Goal: Task Accomplishment & Management: Manage account settings

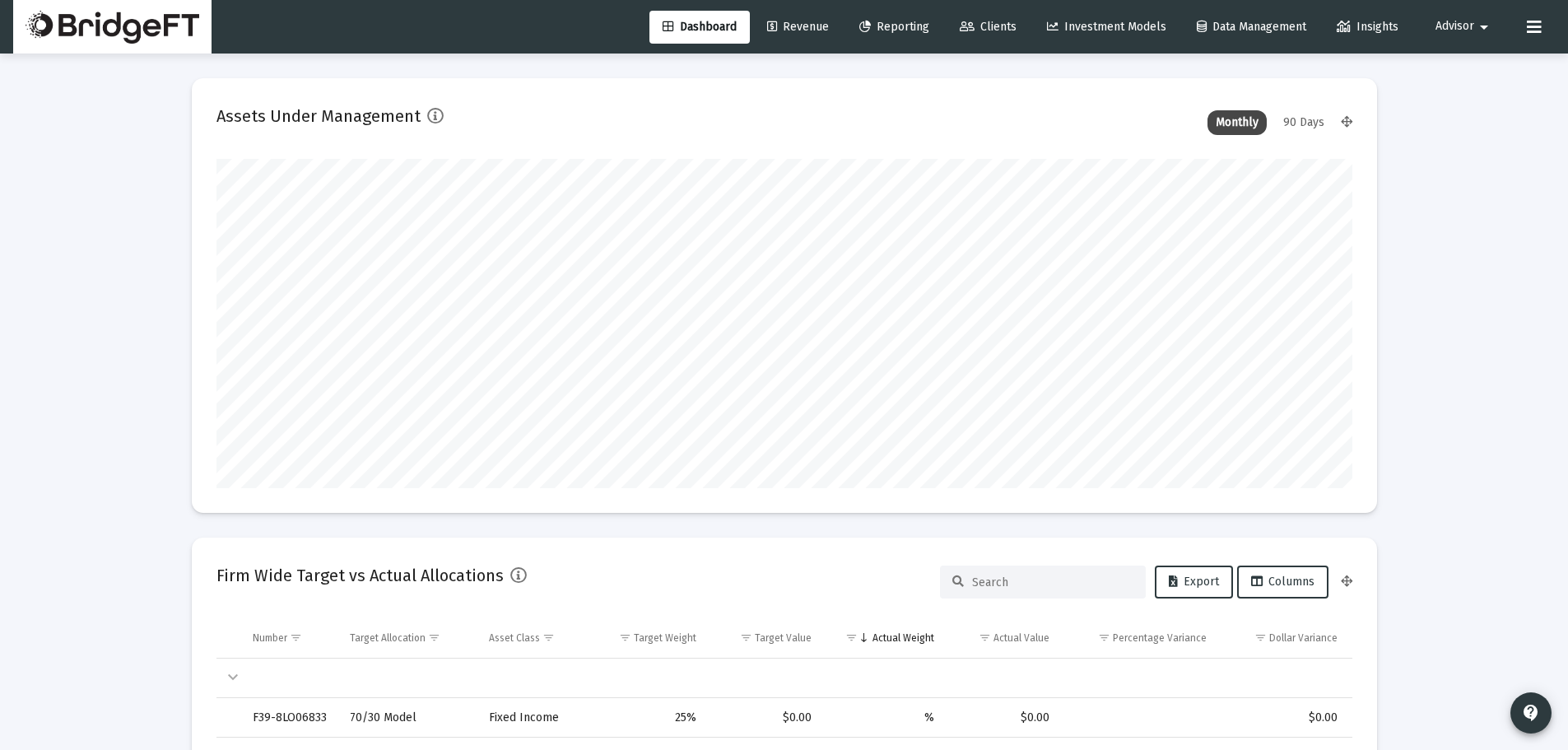
scroll to position [329, 611]
type input "[DATE]"
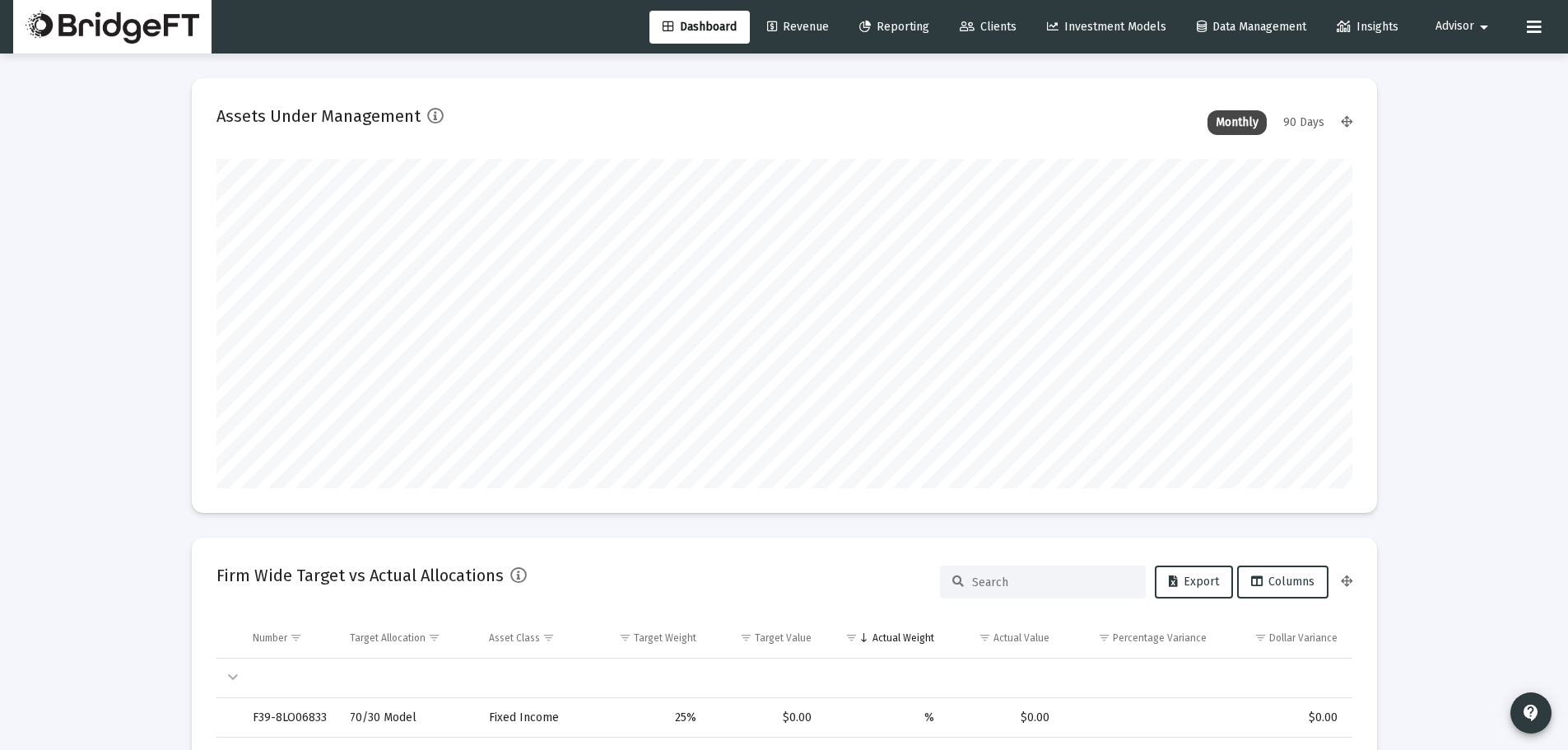
click at [1475, 32] on mat-icon "arrow_drop_down" at bounding box center [1483, 27] width 20 height 33
click at [1474, 83] on span "Settings" at bounding box center [1476, 70] width 48 height 40
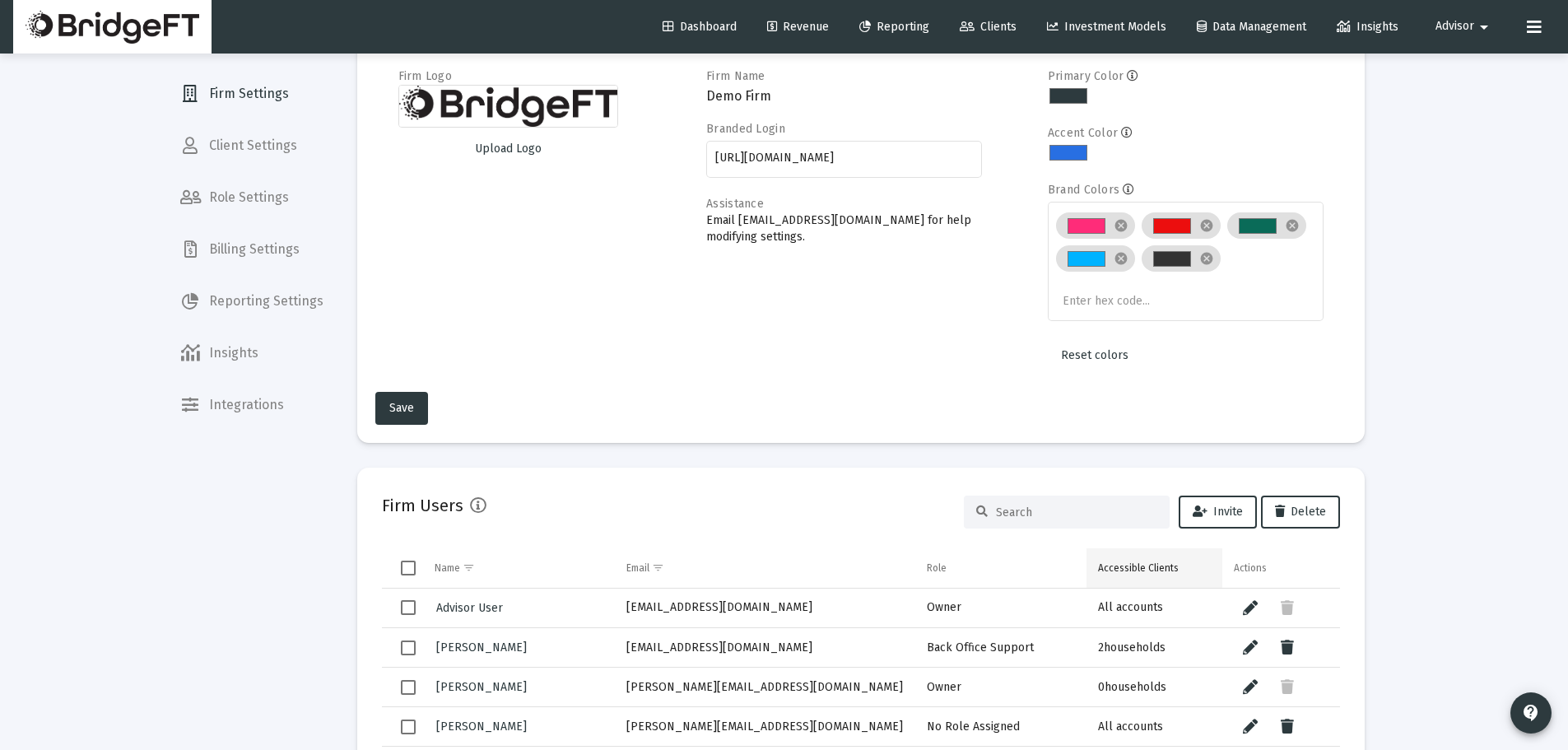
scroll to position [109, 0]
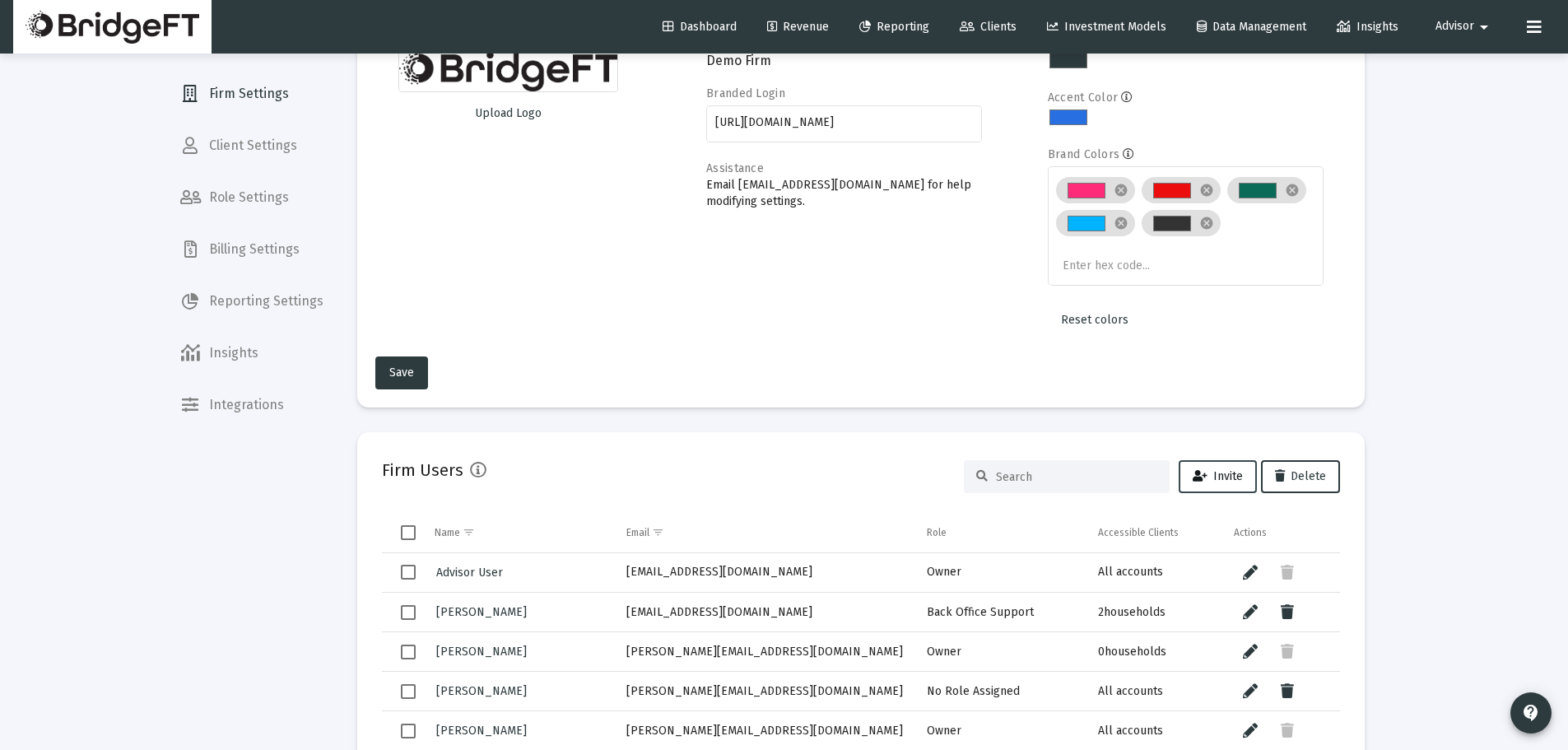
click at [1216, 475] on span "Invite" at bounding box center [1217, 476] width 50 height 14
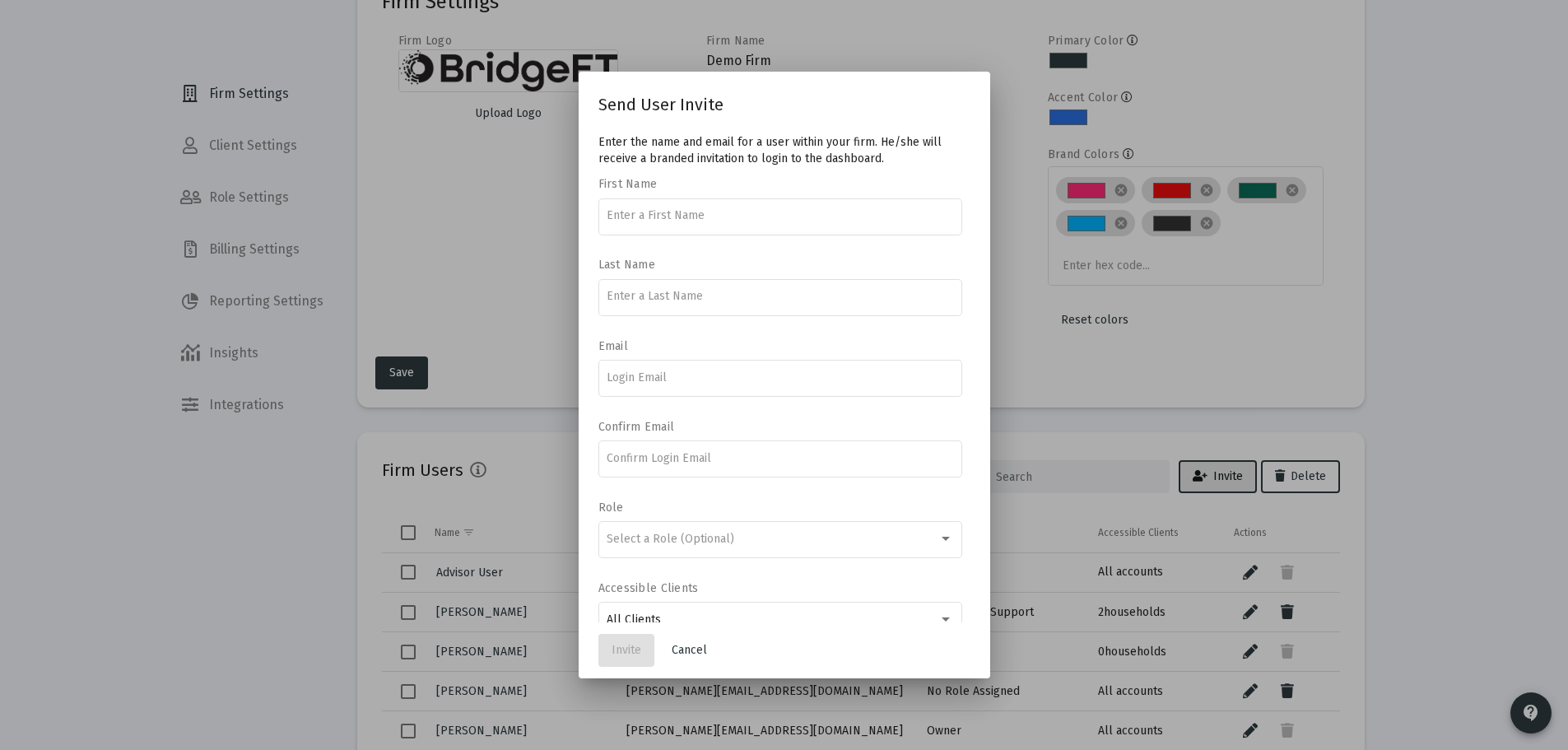
scroll to position [0, 0]
type input "Rajesh"
drag, startPoint x: 717, startPoint y: 295, endPoint x: 709, endPoint y: 301, distance: 10.0
click at [716, 295] on input at bounding box center [780, 296] width 346 height 13
click at [647, 378] on input at bounding box center [780, 378] width 346 height 13
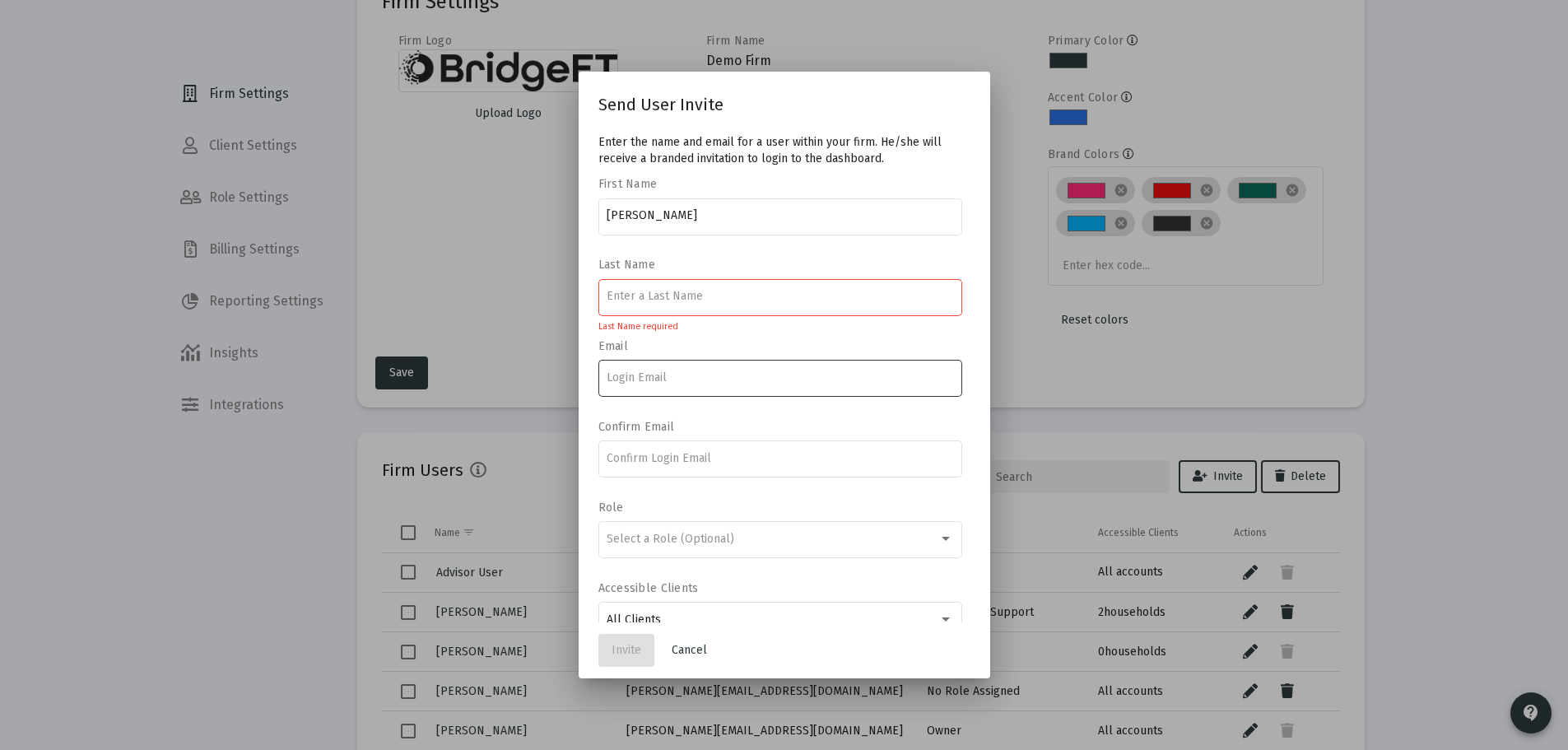
paste input "[EMAIL_ADDRESS][DOMAIN_NAME]"
type input "[EMAIL_ADDRESS][DOMAIN_NAME]"
click at [635, 442] on div at bounding box center [780, 458] width 346 height 41
click at [638, 457] on input at bounding box center [780, 458] width 346 height 13
paste input "[EMAIL_ADDRESS][DOMAIN_NAME]"
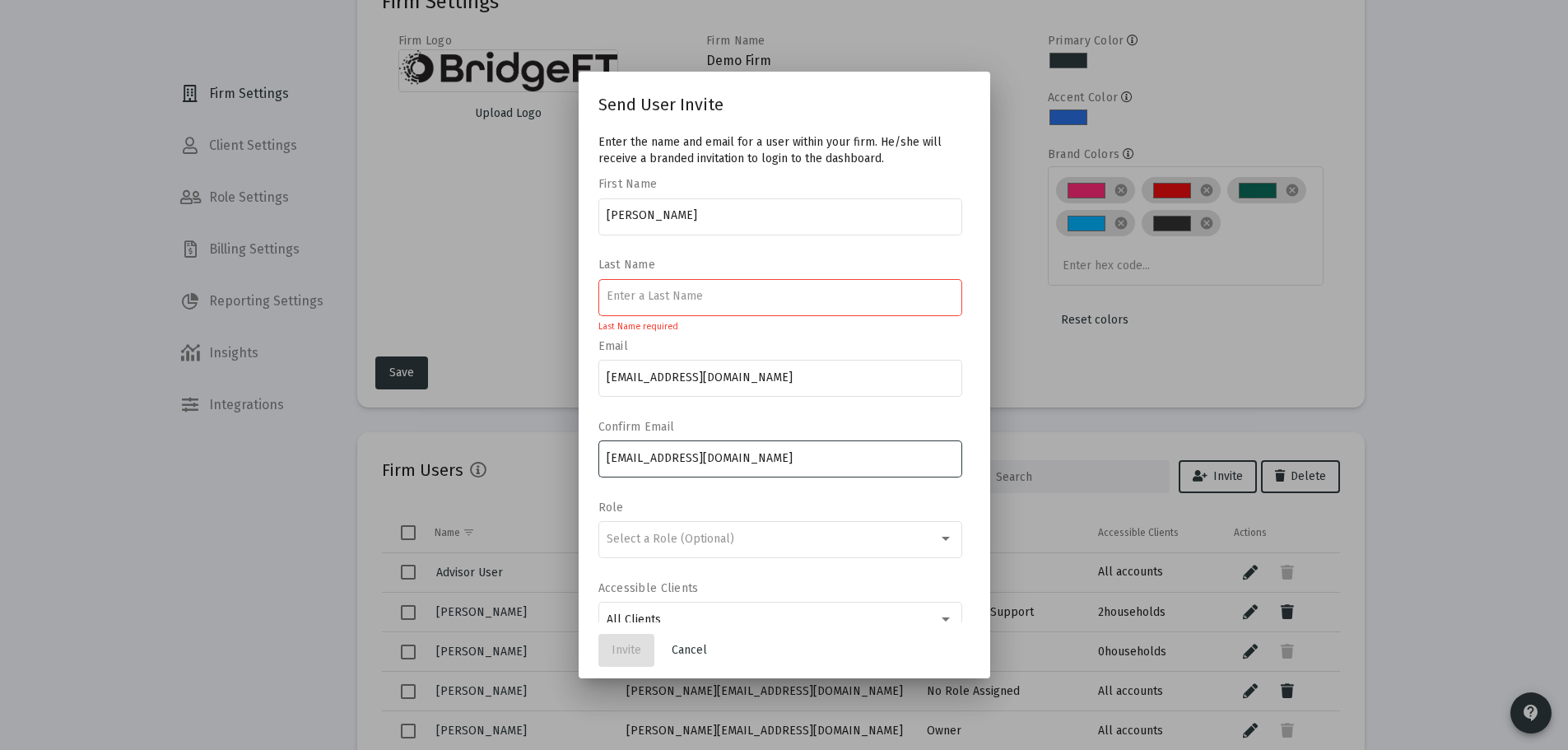
type input "[EMAIL_ADDRESS][DOMAIN_NAME]"
click at [655, 299] on input at bounding box center [780, 296] width 346 height 13
type input "Gaur"
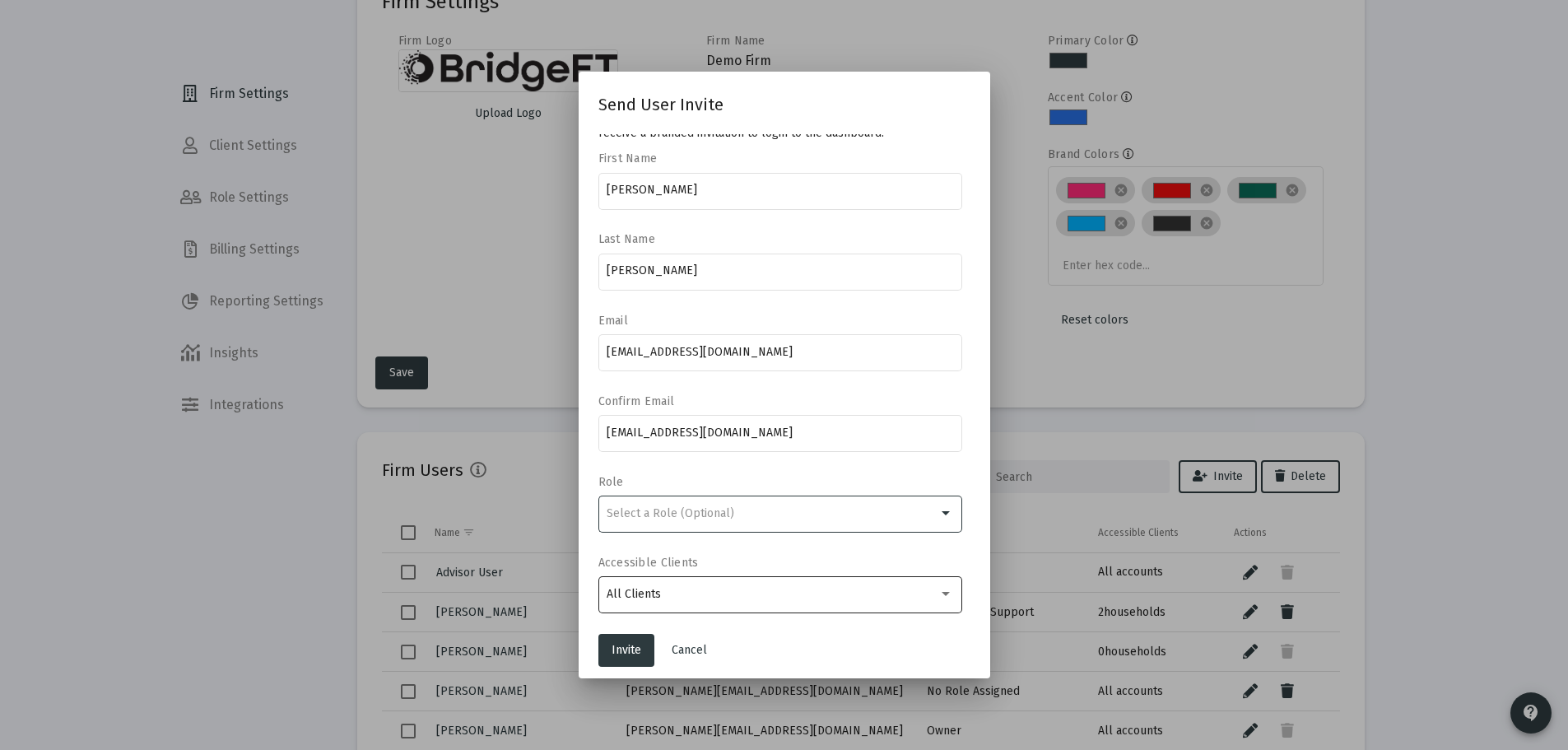
scroll to position [36, 0]
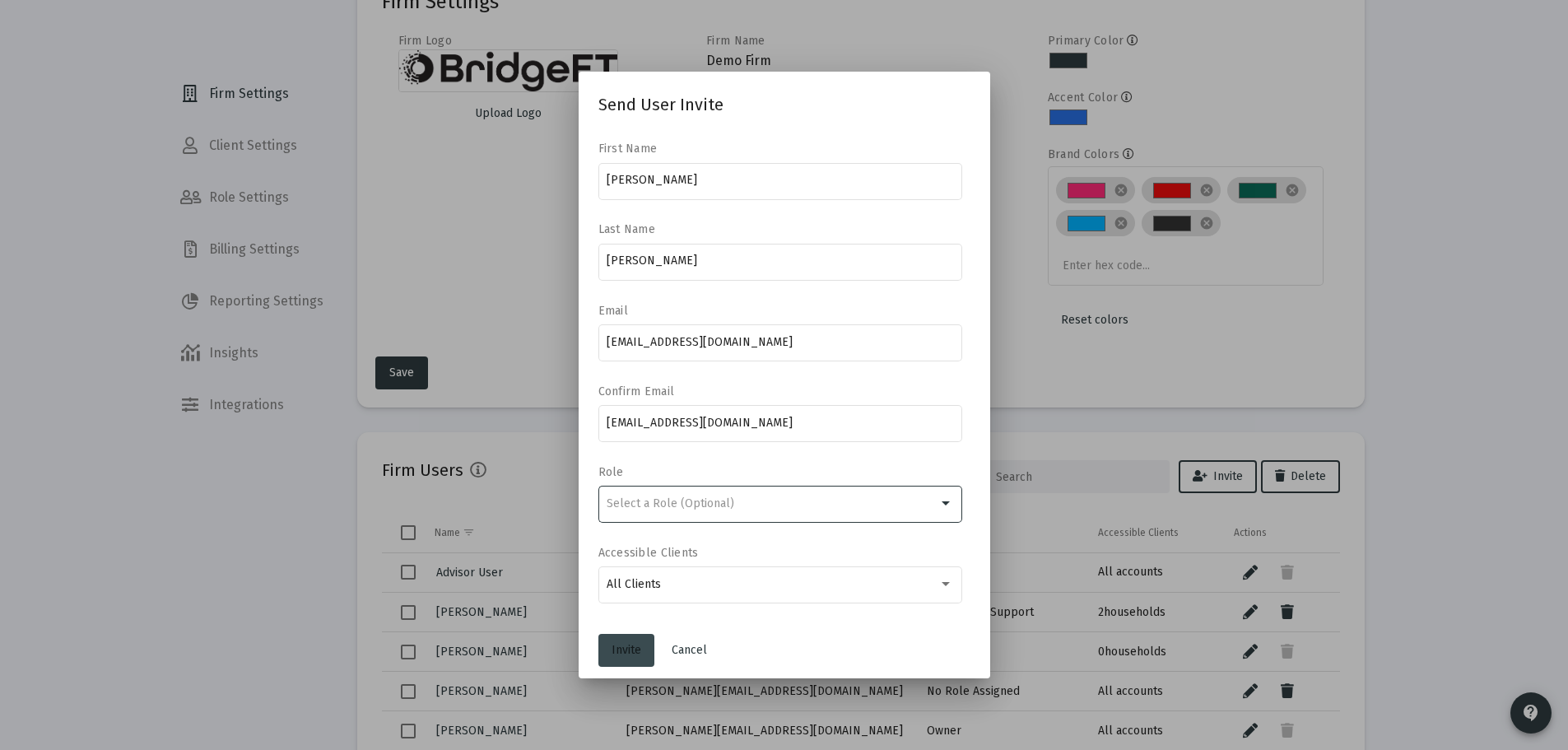
click at [608, 646] on button "Invite" at bounding box center [626, 650] width 56 height 33
click at [616, 650] on span "Invite" at bounding box center [626, 650] width 29 height 14
click at [623, 656] on span "Invite" at bounding box center [626, 650] width 29 height 14
click at [629, 655] on span "Invite" at bounding box center [626, 650] width 29 height 14
click at [620, 645] on span "Invite" at bounding box center [626, 650] width 29 height 14
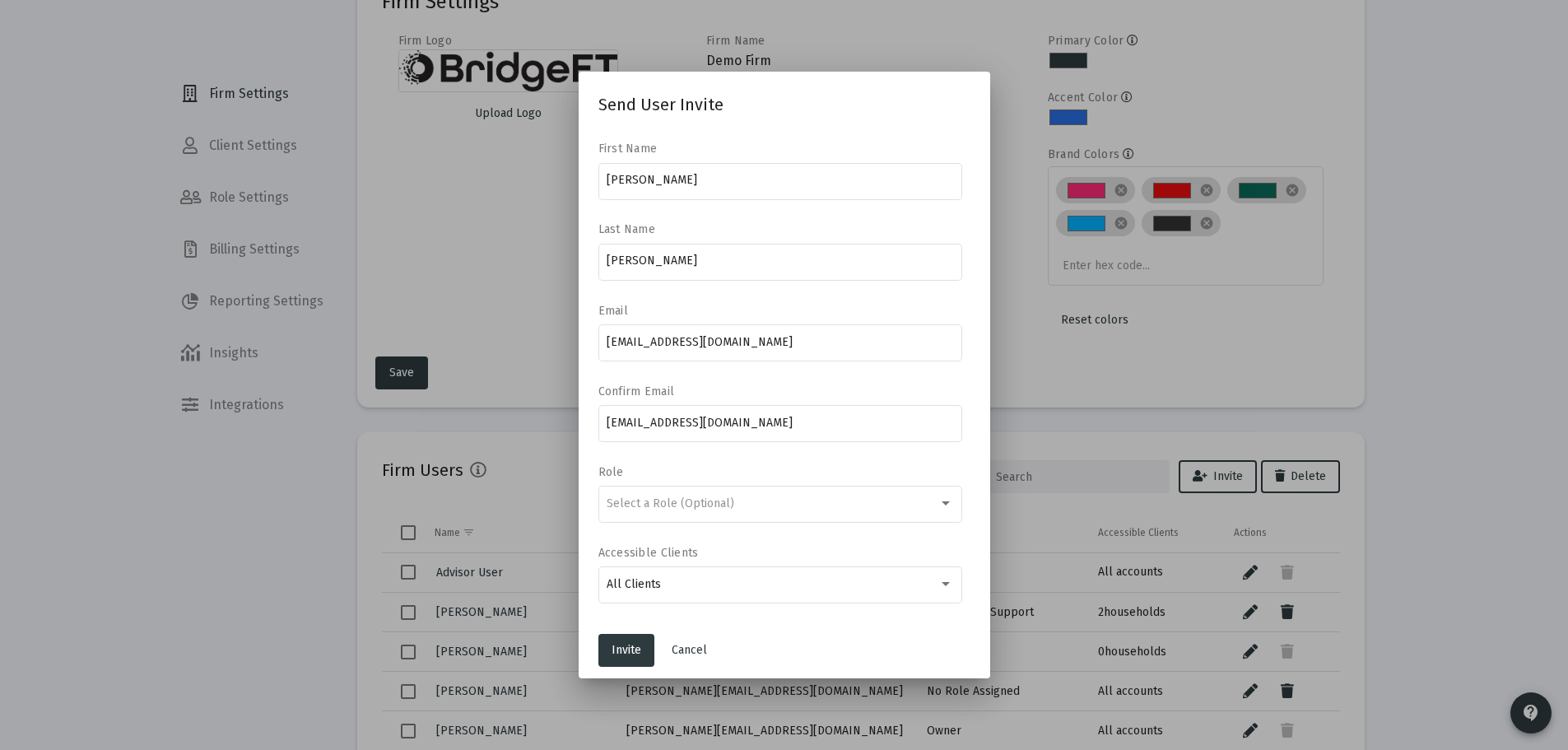
click at [1434, 463] on div at bounding box center [784, 375] width 1568 height 750
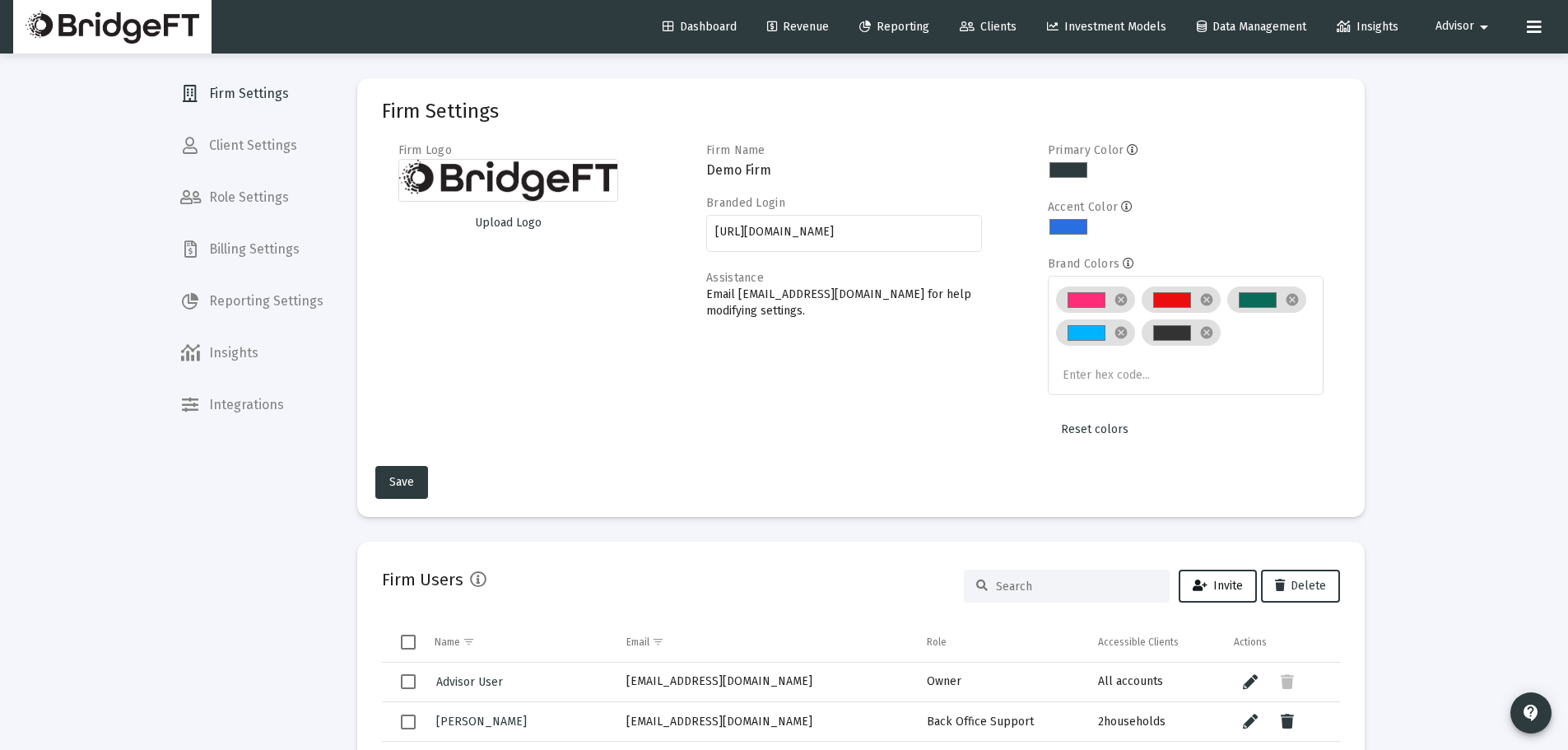
scroll to position [109, 0]
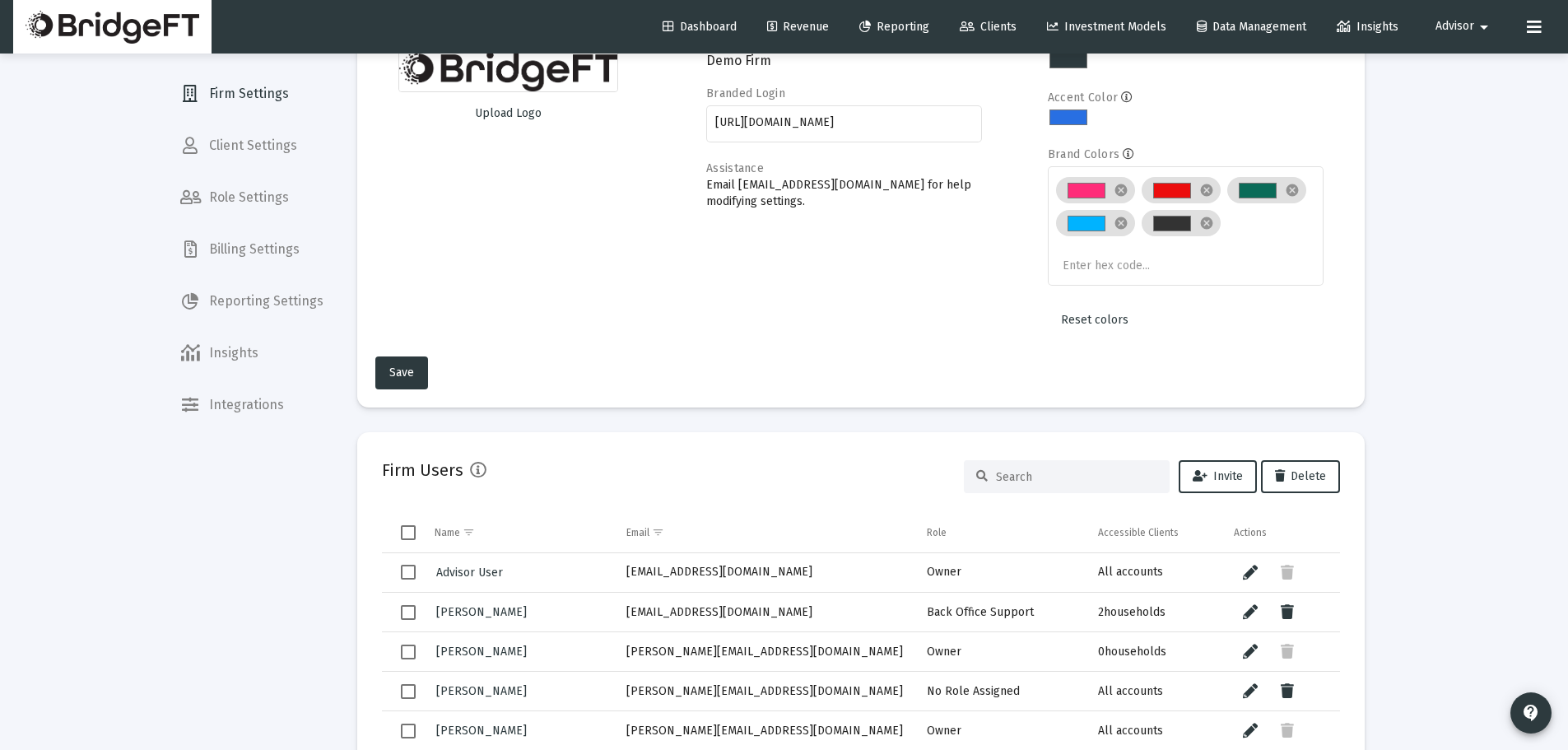
click at [1085, 486] on div at bounding box center [1067, 476] width 206 height 33
click at [1070, 477] on input at bounding box center [1076, 477] width 161 height 14
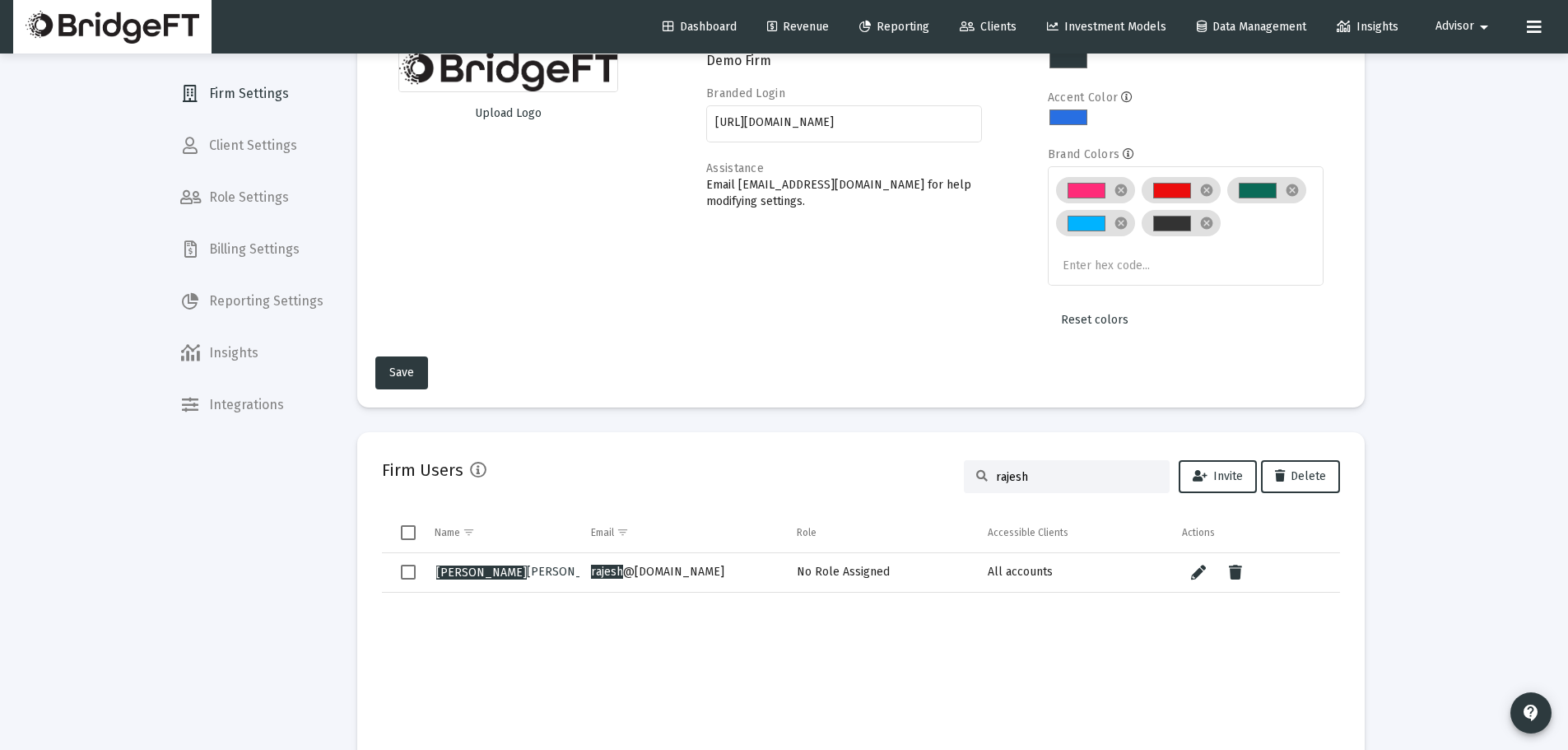
type input "rajesh"
click at [859, 25] on icon at bounding box center [864, 27] width 11 height 11
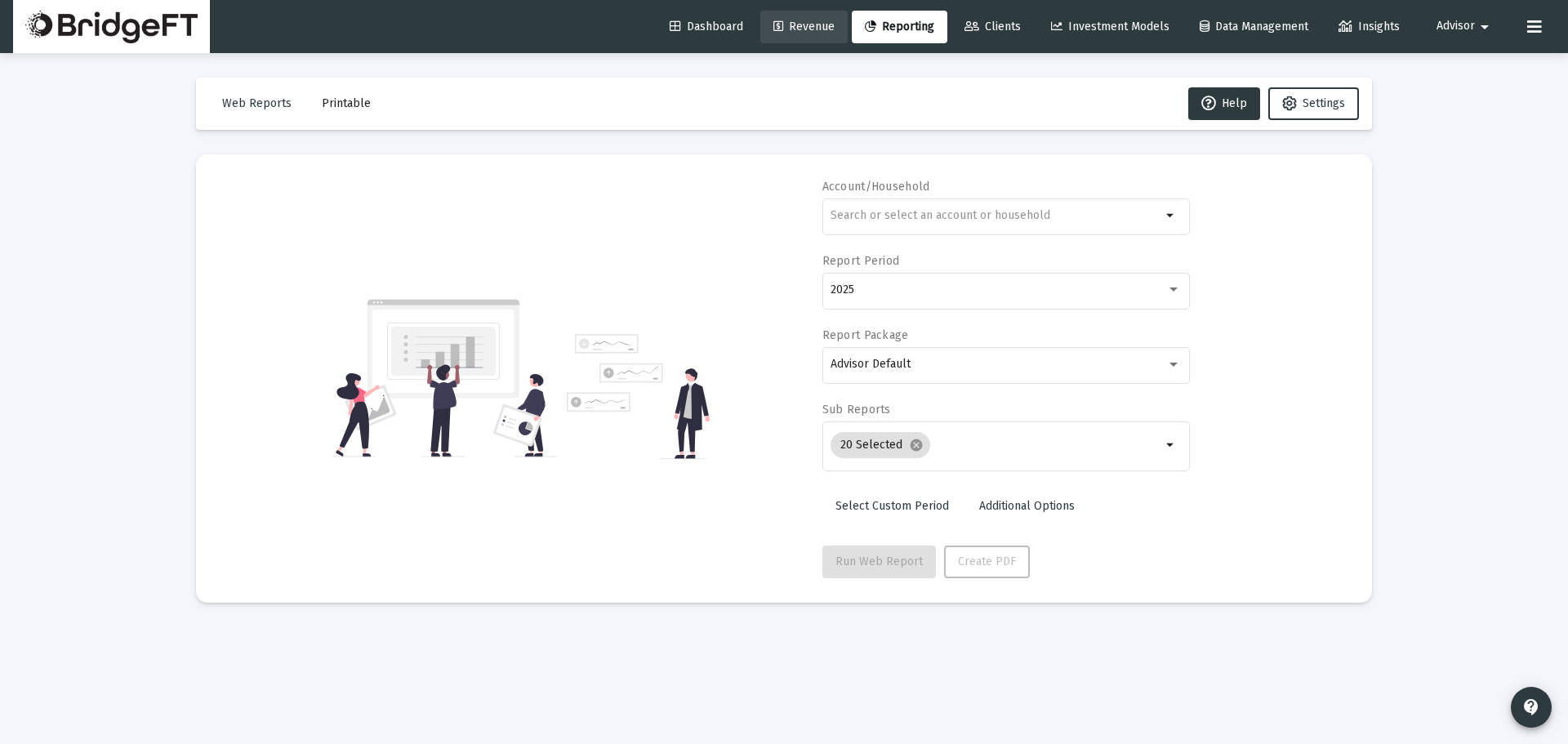
click at [797, 34] on link "Revenue" at bounding box center [804, 27] width 88 height 33
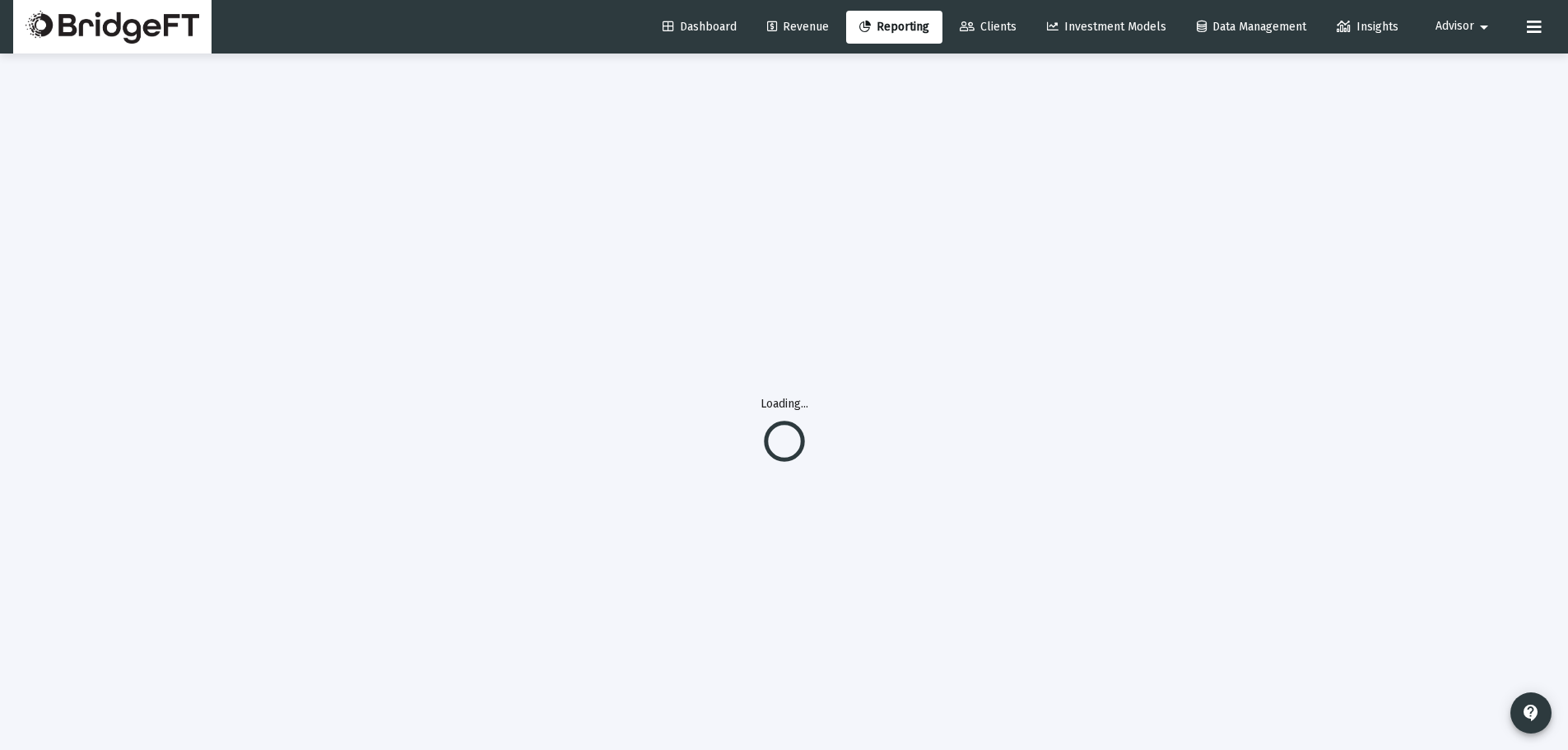
click at [1470, 23] on span "Advisor" at bounding box center [1455, 27] width 39 height 14
click at [1462, 70] on span "Settings" at bounding box center [1476, 70] width 48 height 40
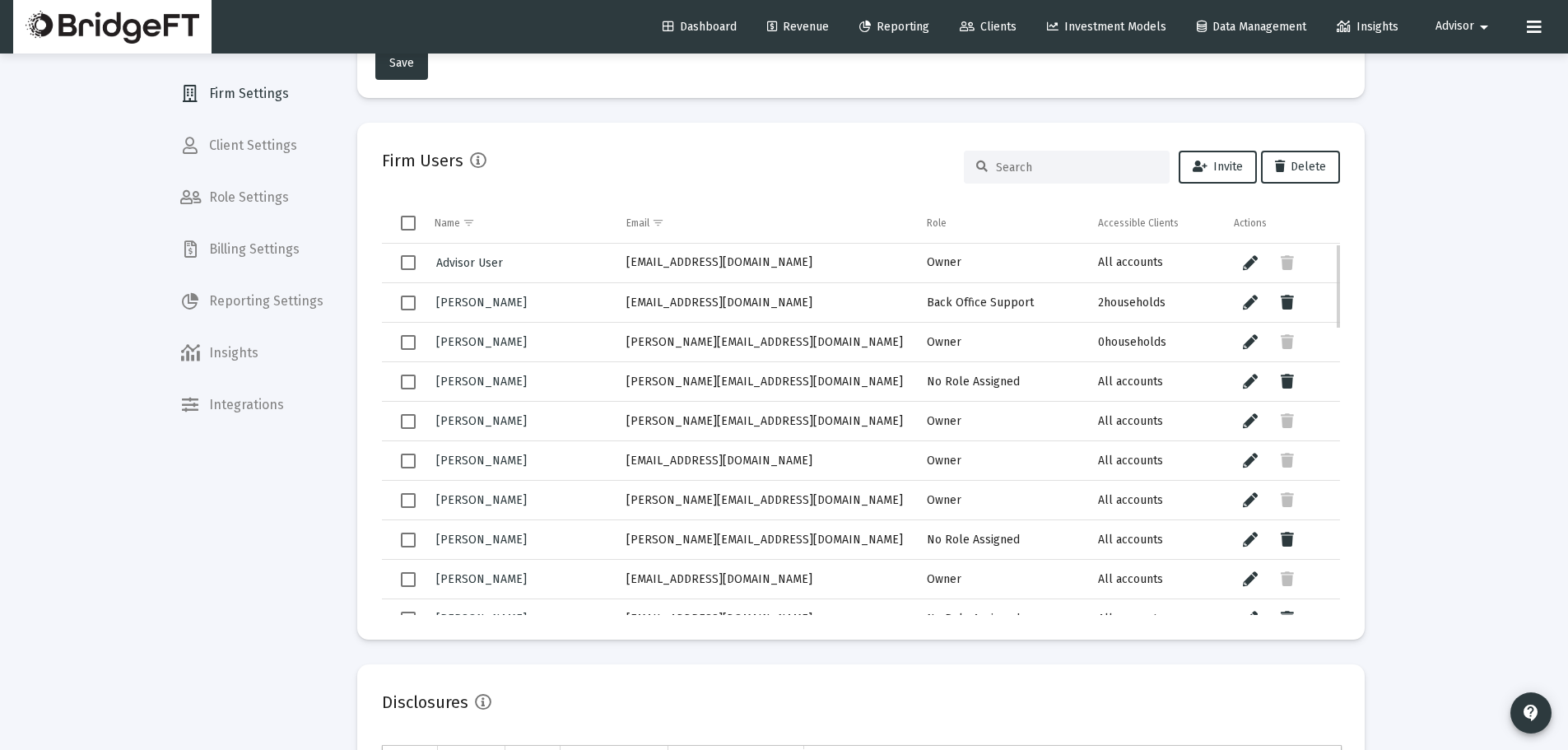
scroll to position [329, 0]
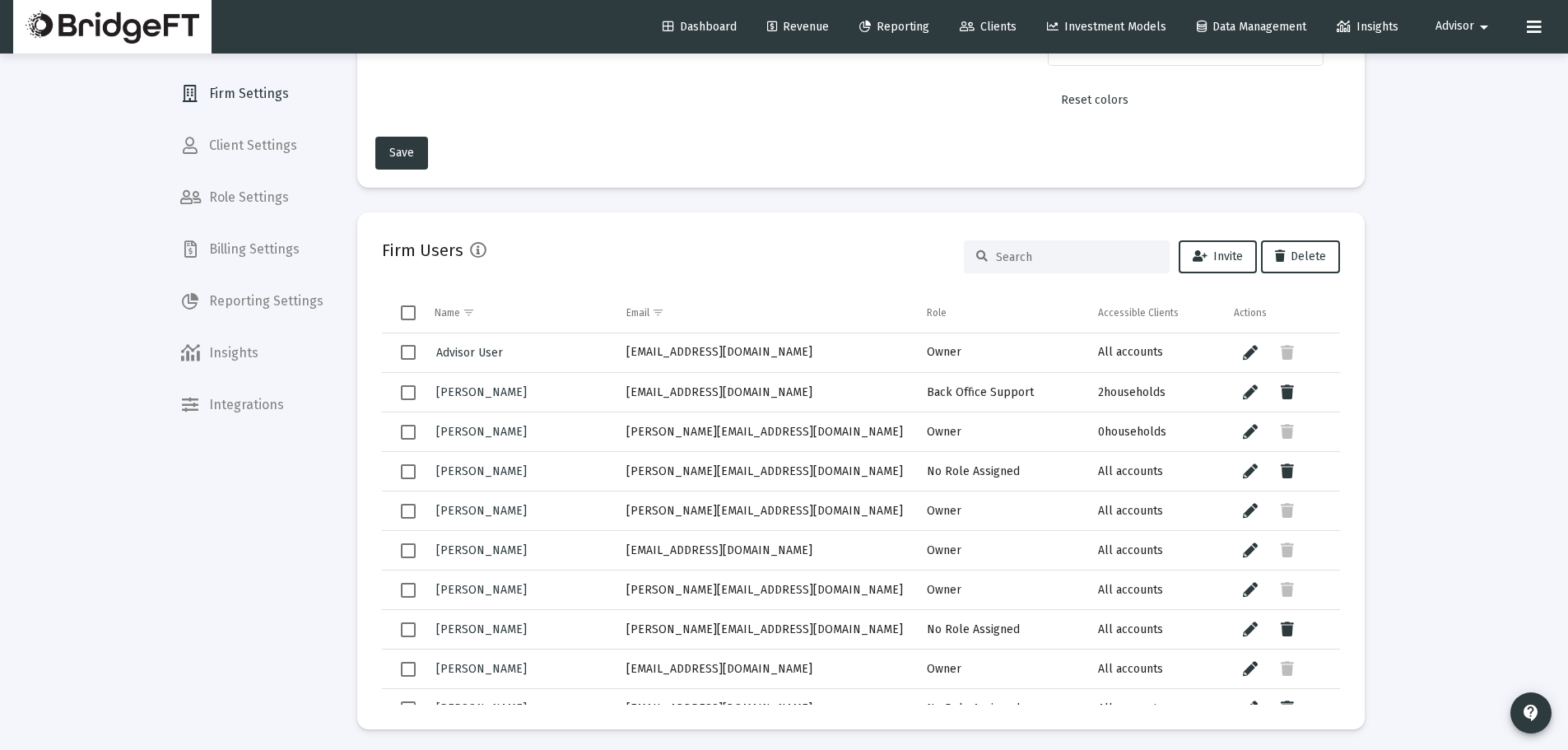
click at [1099, 262] on input at bounding box center [1076, 257] width 161 height 14
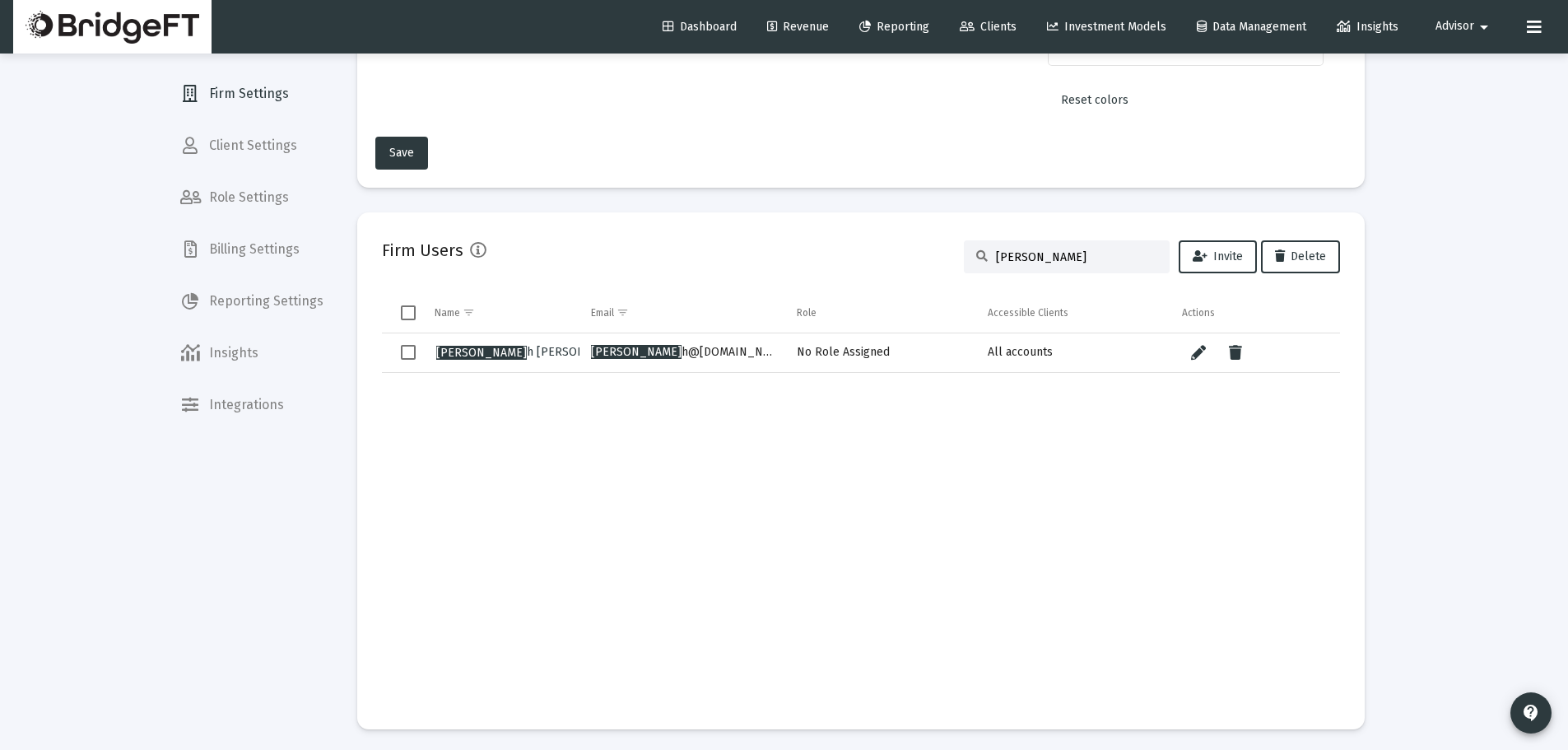
type input "rajes"
click at [474, 349] on span "Rajes h Gaur" at bounding box center [532, 352] width 191 height 14
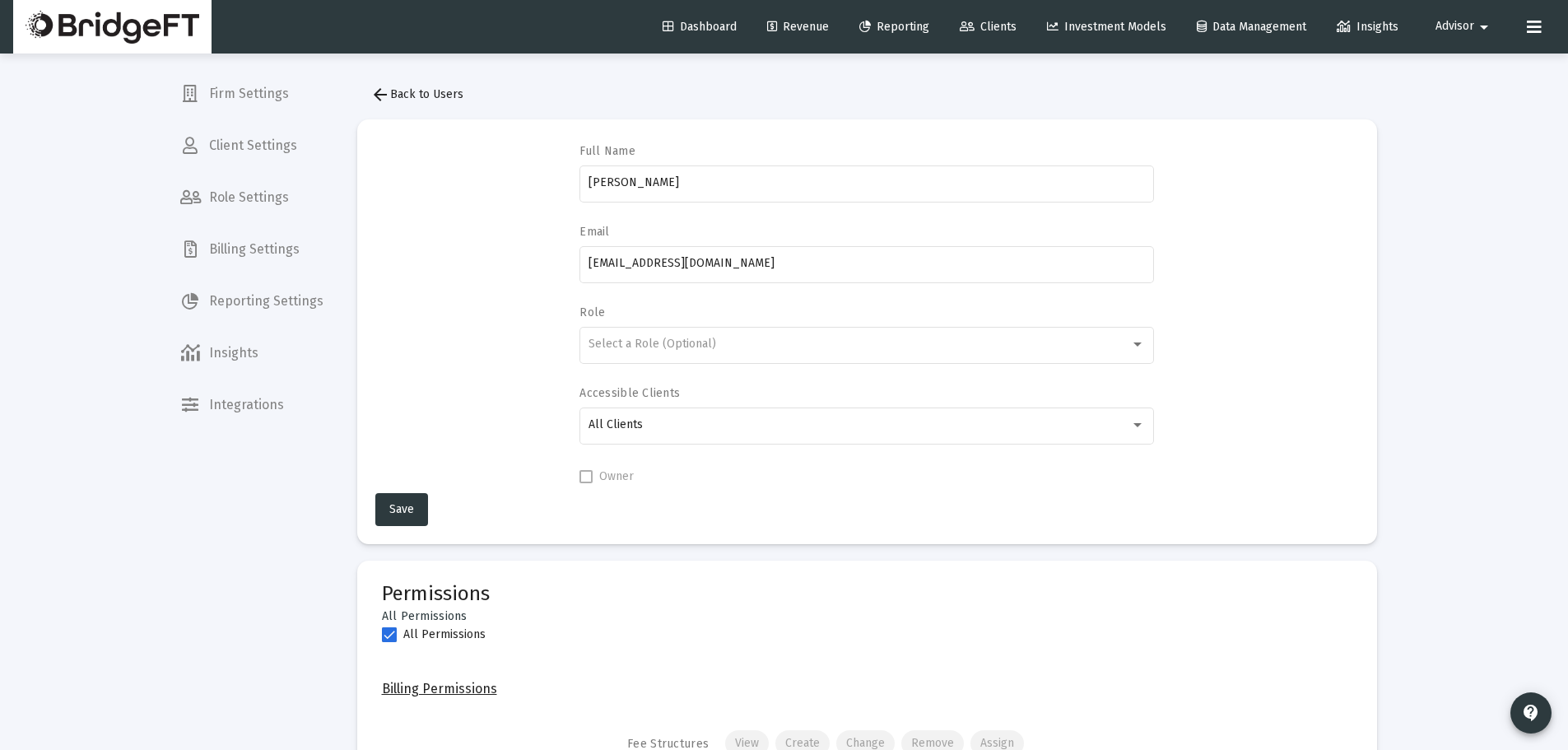
click at [389, 82] on button "arrow_back Back to Users" at bounding box center [417, 94] width 119 height 33
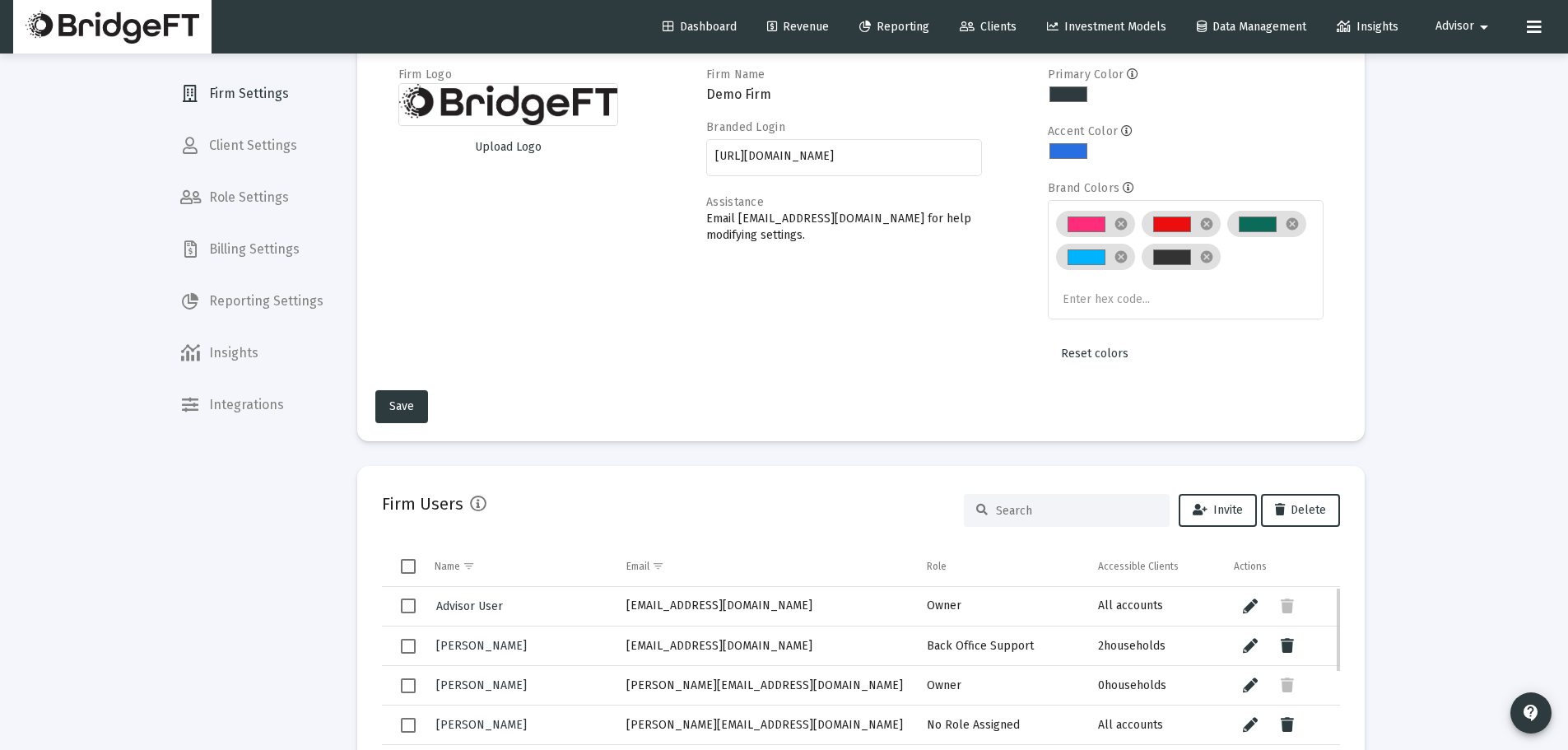
scroll to position [109, 0]
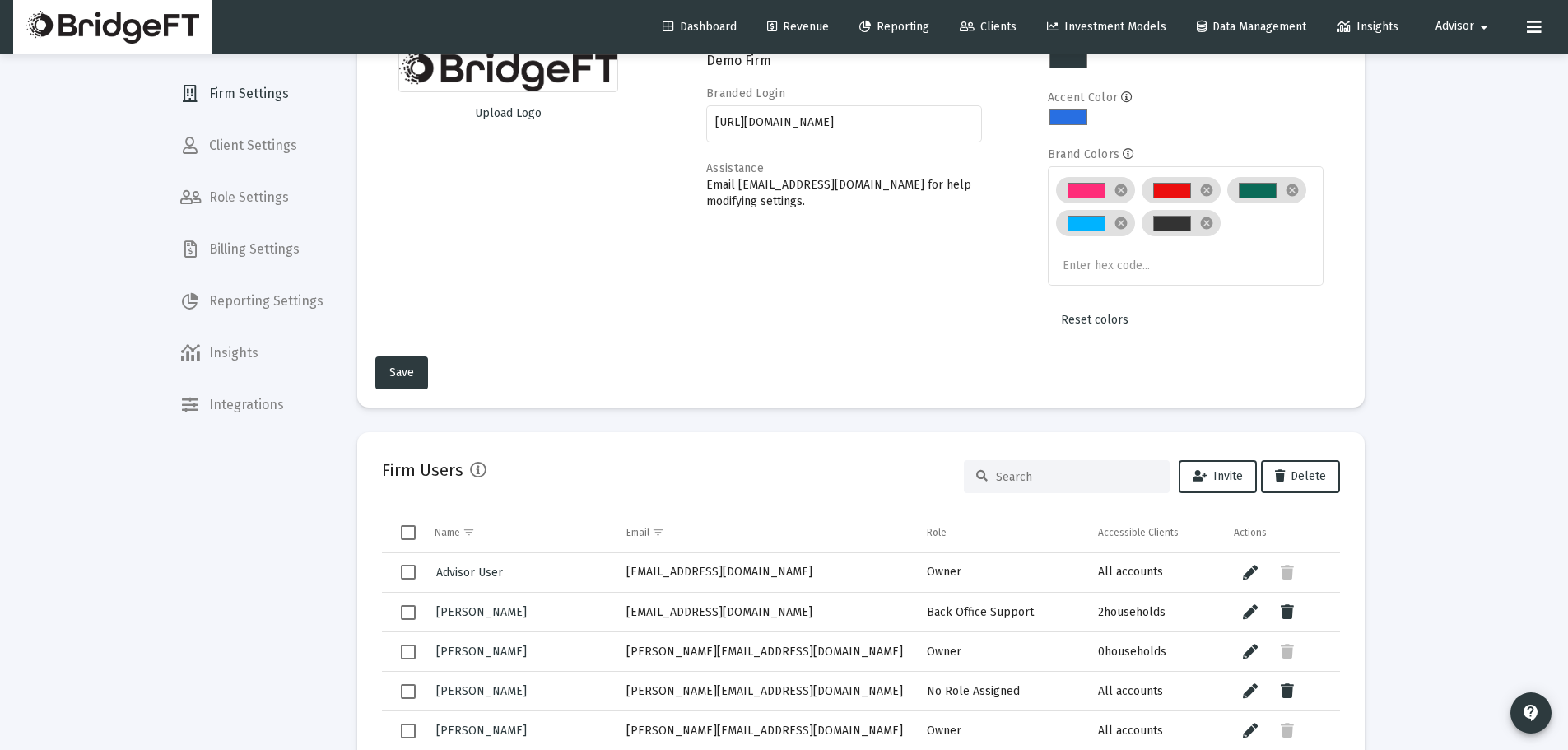
click at [1023, 474] on input at bounding box center [1076, 477] width 161 height 14
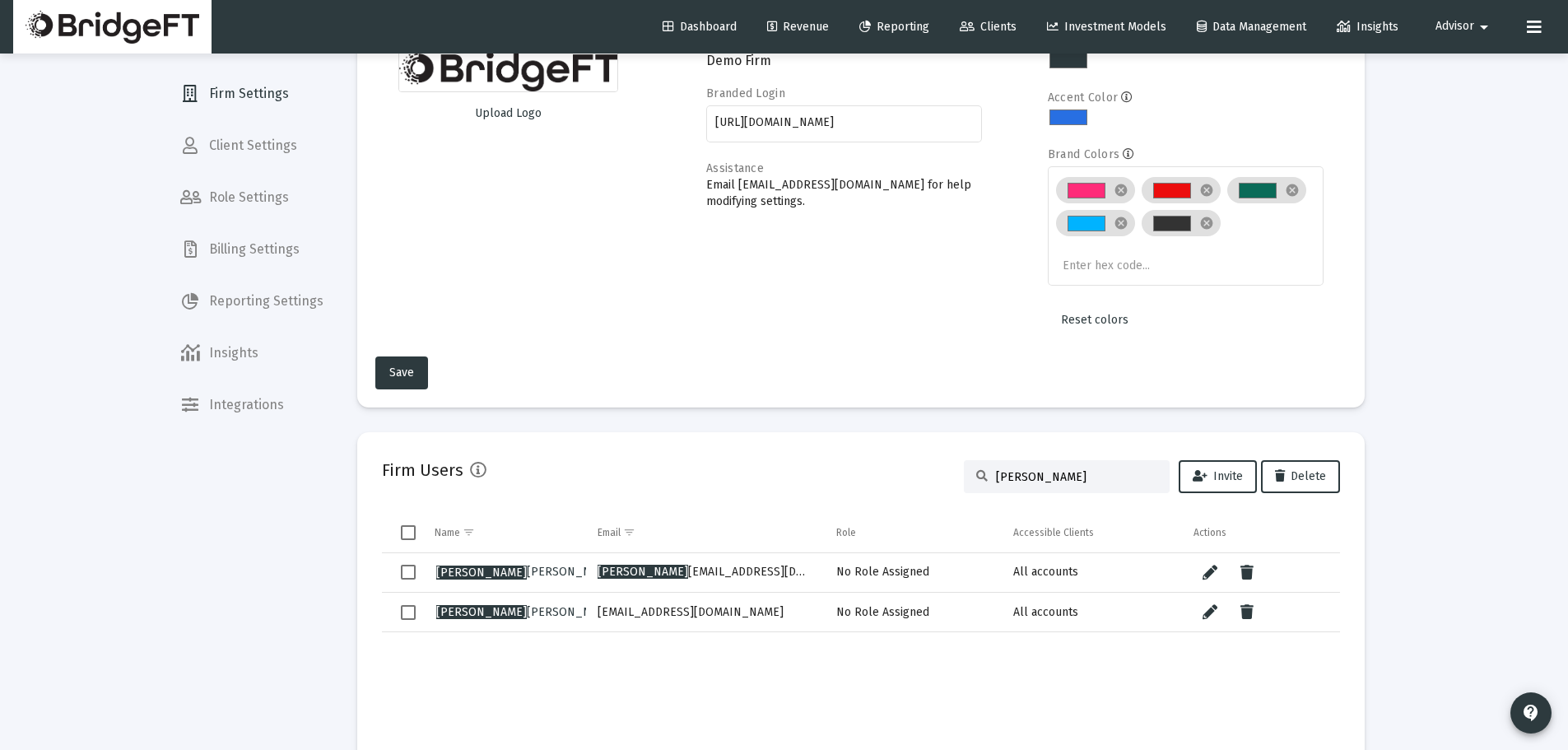
type input "raje"
click at [1252, 573] on icon "Data grid" at bounding box center [1246, 572] width 13 height 20
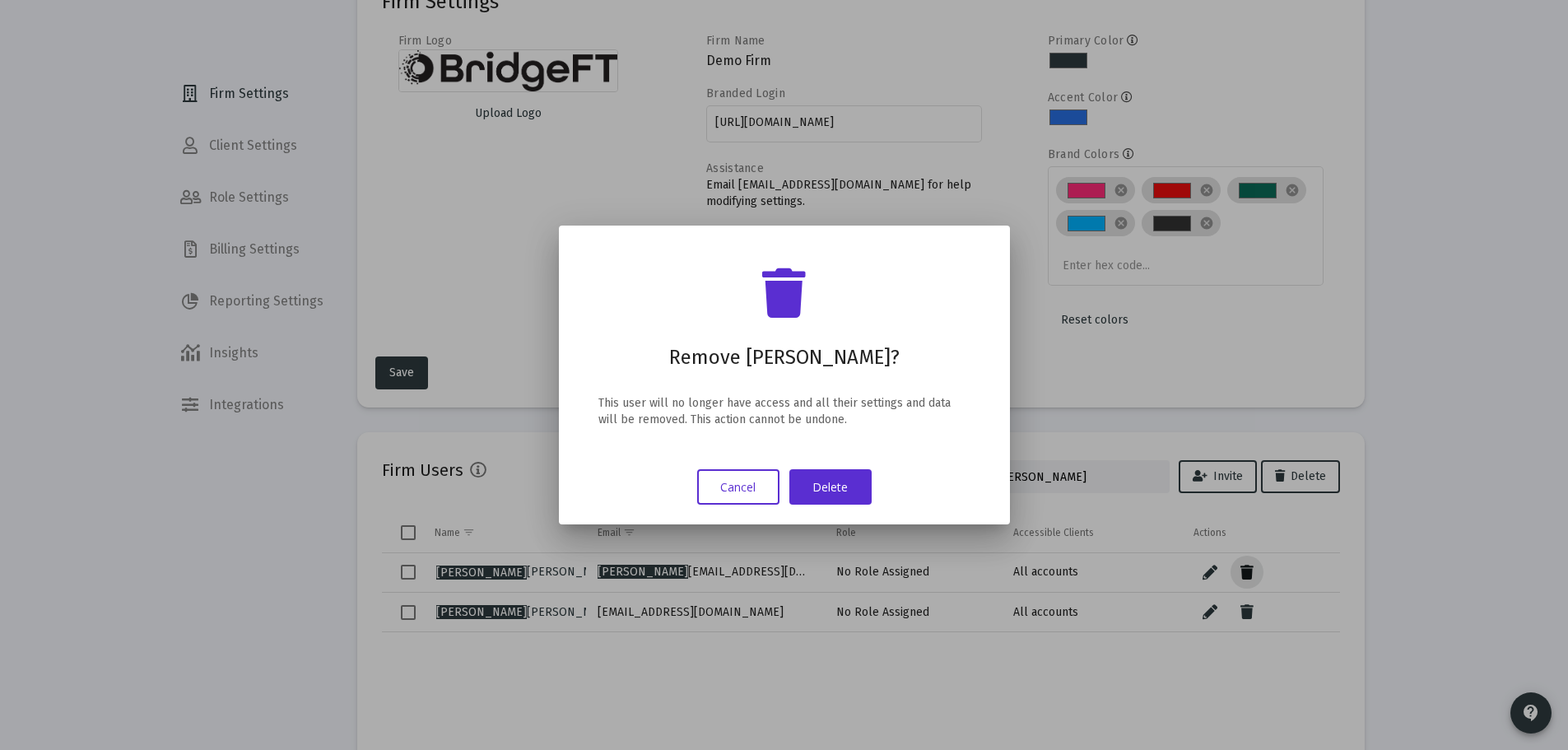
scroll to position [0, 0]
click at [857, 483] on button "Delete" at bounding box center [830, 487] width 82 height 36
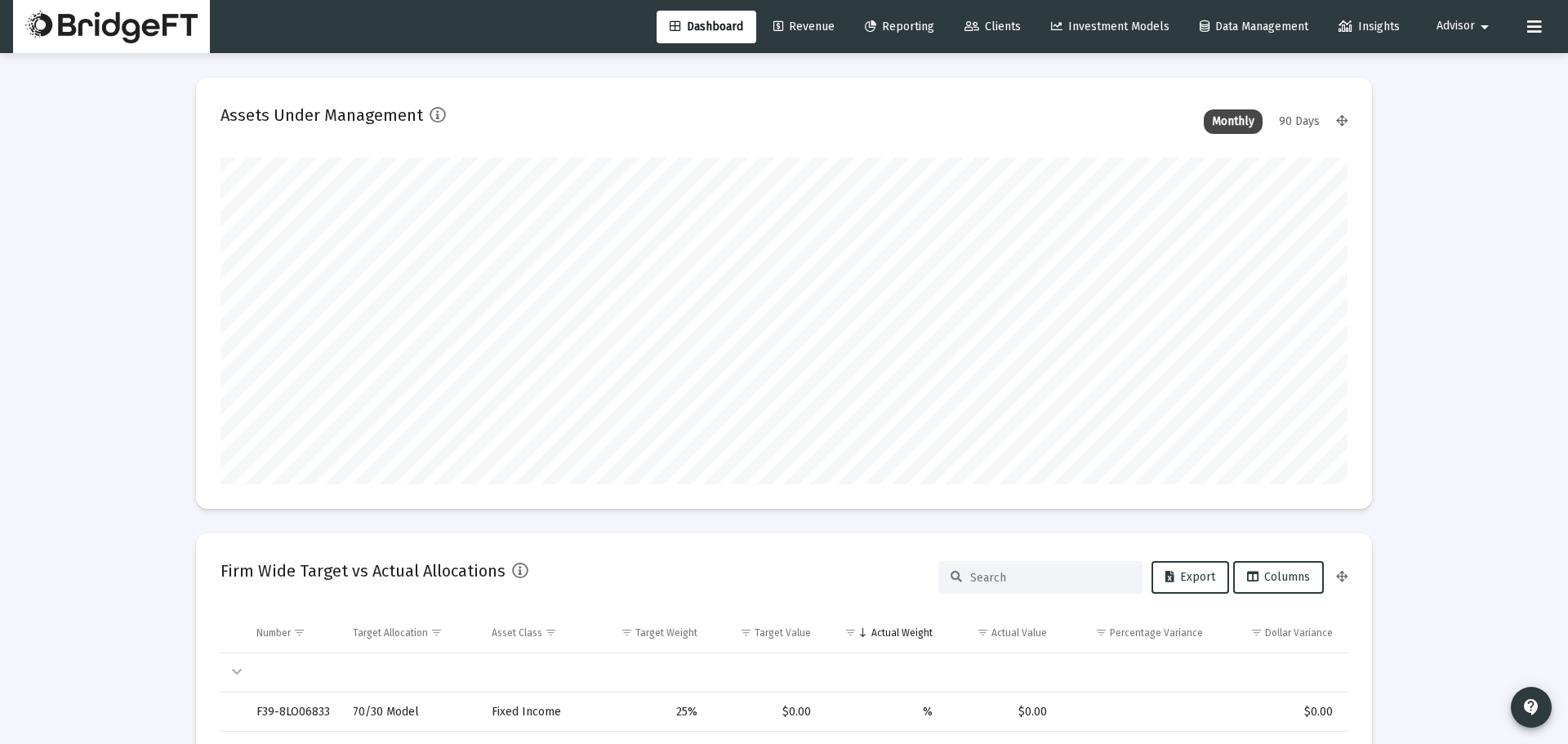
type input "[DATE]"
click at [1466, 24] on mat-icon "arrow_drop_down" at bounding box center [1472, 27] width 20 height 33
click at [1462, 70] on span "Settings" at bounding box center [1465, 70] width 48 height 40
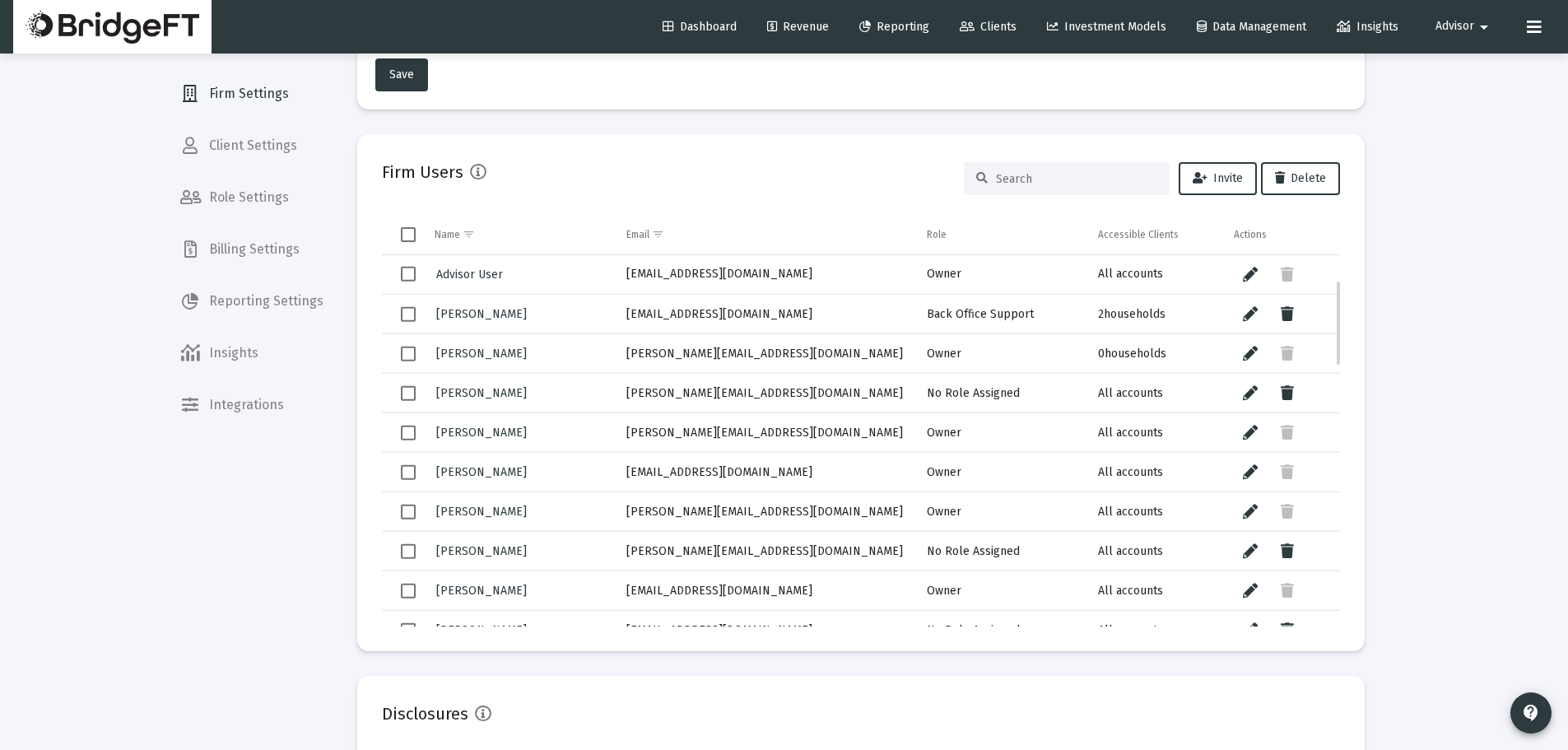
scroll to position [109, 0]
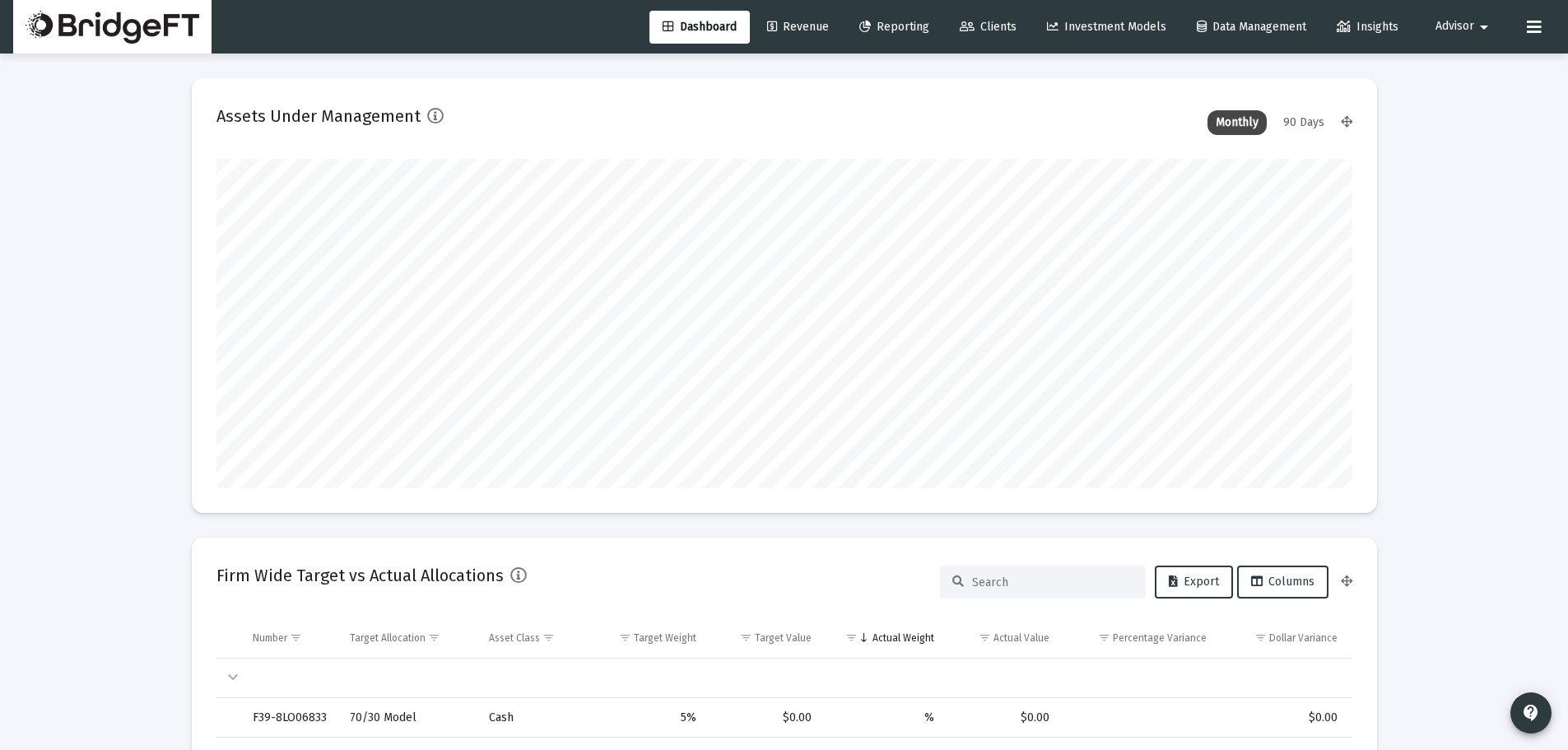
type input "[DATE]"
click at [1477, 26] on mat-icon "arrow_drop_down" at bounding box center [1483, 27] width 20 height 33
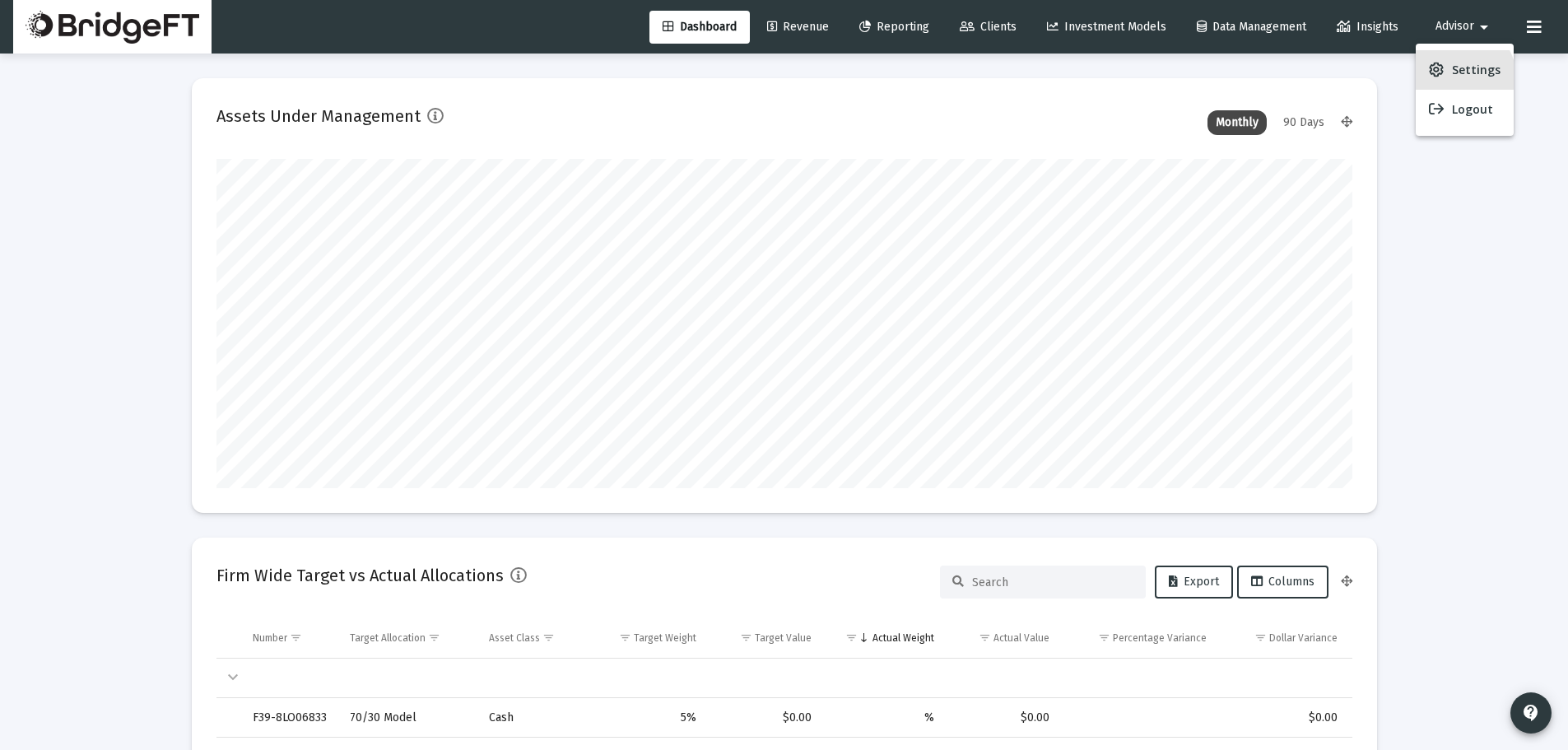
click at [1462, 74] on span "Settings" at bounding box center [1476, 70] width 48 height 40
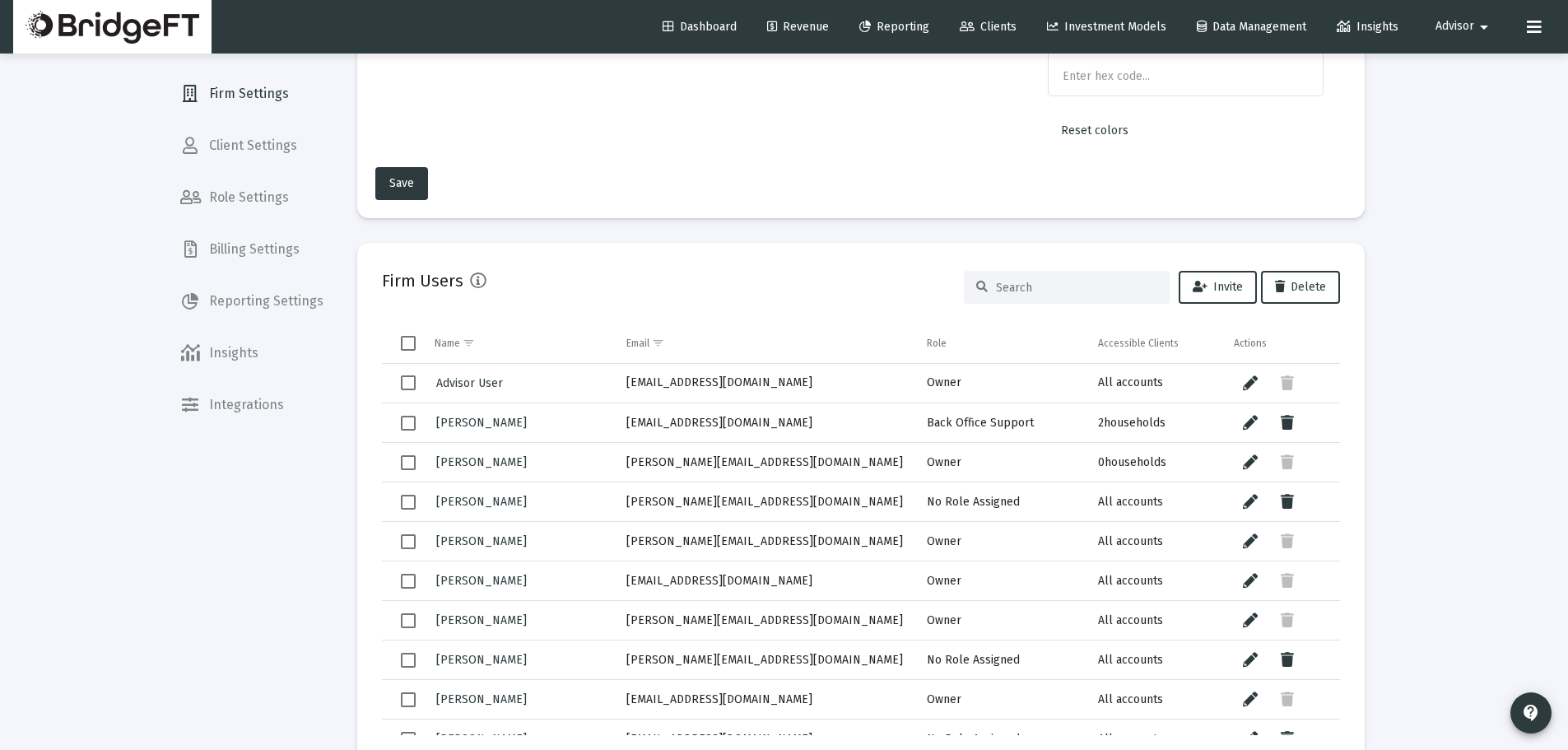
scroll to position [329, 0]
